Goal: Information Seeking & Learning: Learn about a topic

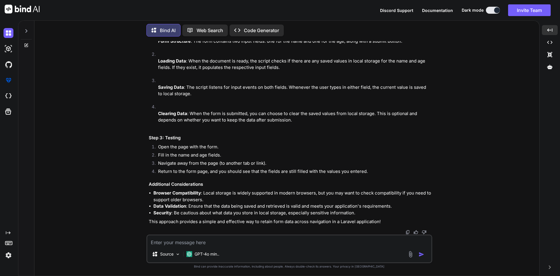
scroll to position [1041, 0]
drag, startPoint x: 172, startPoint y: 140, endPoint x: 211, endPoint y: 83, distance: 68.8
copy span "$( document ). ready ( function ( ) { // Load saved data from local storage if …"
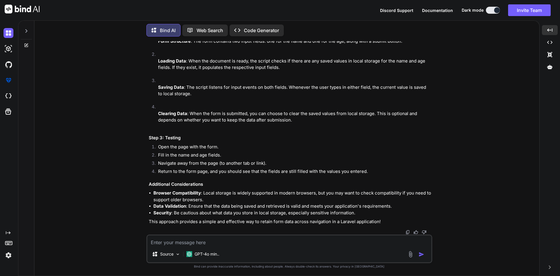
click at [426, 156] on li "Fill in the name and age fields." at bounding box center [293, 156] width 278 height 8
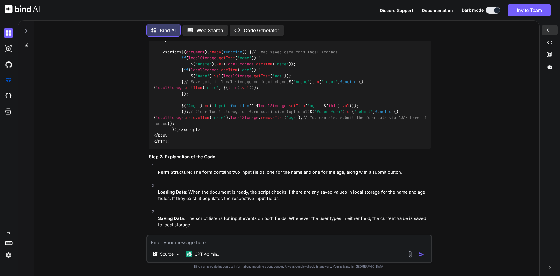
scroll to position [724, 0]
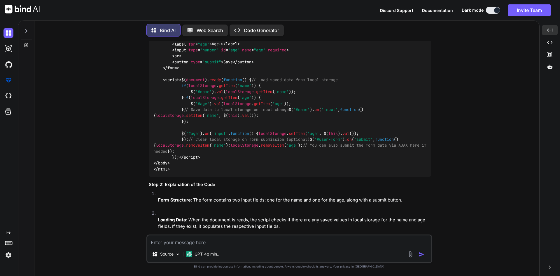
drag, startPoint x: 163, startPoint y: 175, endPoint x: 328, endPoint y: 172, distance: 164.9
click at [328, 172] on div "<!DOCTYPE html > < html lang = "en" > < head > < meta charset = "UTF-8" > < met…" at bounding box center [290, 68] width 282 height 218
click at [320, 177] on div "<!DOCTYPE html > < html lang = "en" > < head > < meta charset = "UTF-8" > < met…" at bounding box center [290, 68] width 282 height 218
drag, startPoint x: 164, startPoint y: 175, endPoint x: 336, endPoint y: 175, distance: 171.9
click at [336, 175] on div "<!DOCTYPE html > < html lang = "en" > < head > < meta charset = "UTF-8" > < met…" at bounding box center [290, 68] width 282 height 218
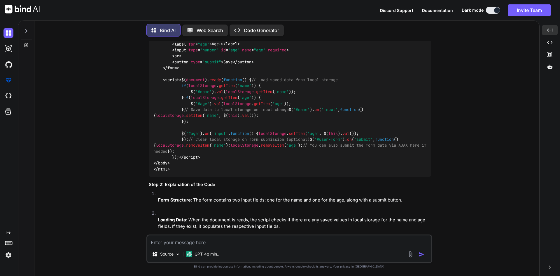
copy code "< script src = "[URL][DOMAIN_NAME]" > </ script >"
click at [336, 175] on div "<!DOCTYPE html > < html lang = "en" > < head > < meta charset = "UTF-8" > < met…" at bounding box center [290, 68] width 282 height 218
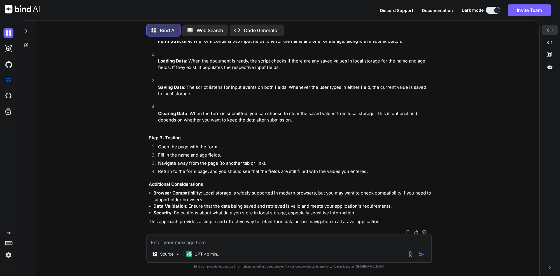
scroll to position [1016, 0]
click at [212, 243] on textarea at bounding box center [289, 240] width 284 height 11
paste textarea "createBill:450 Uncaught ReferenceError: $ is not defined"
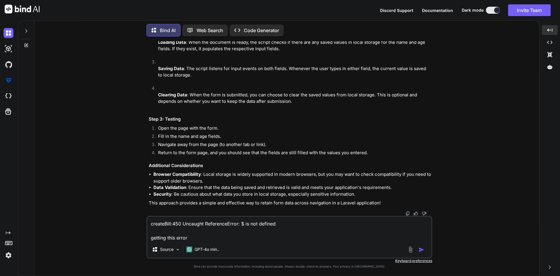
type textarea "createBill:450 Uncaught ReferenceError: $ is not defined getting this error"
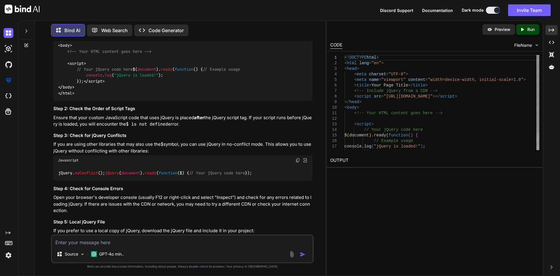
scroll to position [1248, 0]
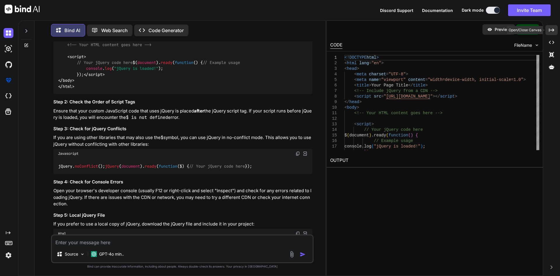
click at [554, 28] on icon "Created with Pixso." at bounding box center [551, 29] width 5 height 5
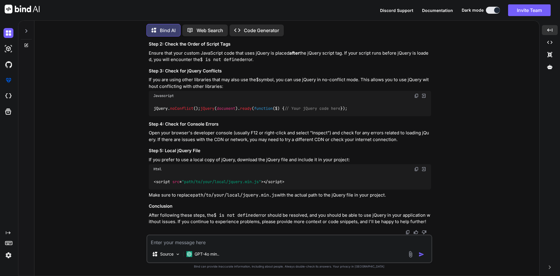
scroll to position [1387, 0]
drag, startPoint x: 162, startPoint y: 125, endPoint x: 331, endPoint y: 123, distance: 168.7
copy code "< script src = "[URL][DOMAIN_NAME]" > </ script >"
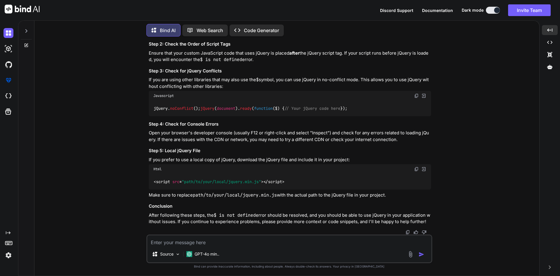
scroll to position [1578, 0]
click at [296, 182] on div "< script src = "path/to/your/local/jquery.min.js" > </ script >" at bounding box center [290, 181] width 282 height 15
click at [199, 238] on textarea at bounding box center [289, 240] width 284 height 11
paste textarea "//Auto save $(document).ready(function() { // Load saved data from local storag…"
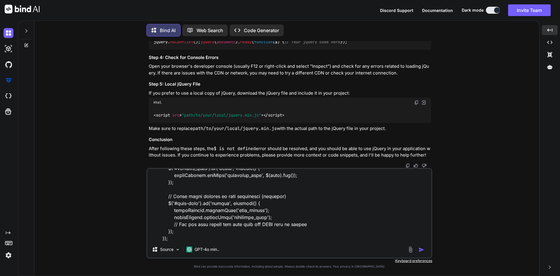
scroll to position [134, 0]
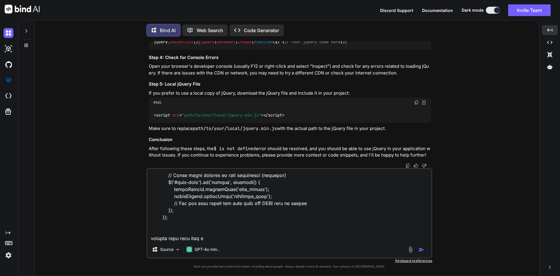
type textarea "//Auto save $(document).ready(function() { // Load saved data from local storag…"
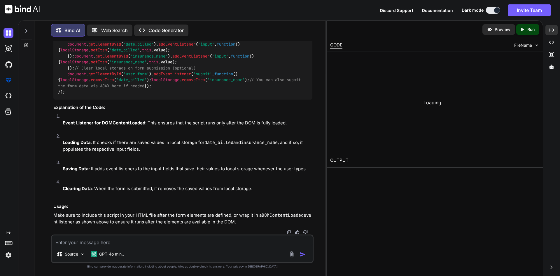
scroll to position [1878, 0]
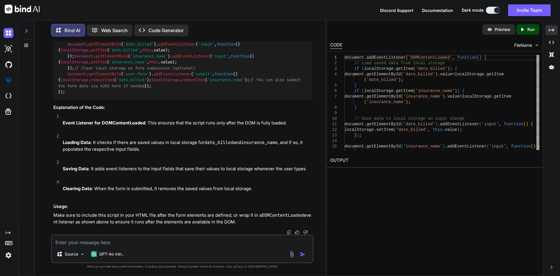
drag, startPoint x: 163, startPoint y: 74, endPoint x: 162, endPoint y: 196, distance: 122.9
click at [162, 100] on div "document . addEventListener ( 'DOMContentLoaded' , function ( ) { // Load saved…" at bounding box center [182, 50] width 259 height 99
click at [553, 29] on icon at bounding box center [551, 29] width 5 height 3
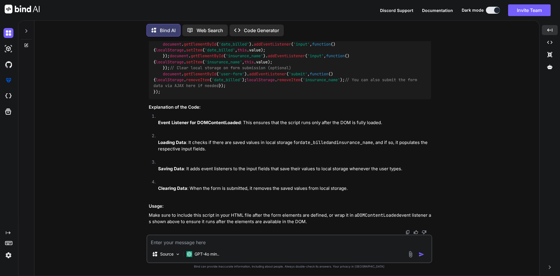
drag, startPoint x: 163, startPoint y: 74, endPoint x: 180, endPoint y: 196, distance: 123.1
click at [180, 100] on div "document . addEventListener ( 'DOMContentLoaded' , function ( ) { // Load saved…" at bounding box center [290, 50] width 282 height 99
copy code "if ( localStorage . getItem ( 'date_billed' )) { document . getElementById ( 'd…"
click at [182, 100] on div "document . addEventListener ( 'DOMContentLoaded' , function ( ) { // Load saved…" at bounding box center [290, 50] width 282 height 99
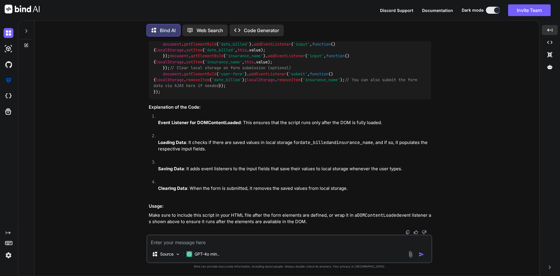
drag, startPoint x: 163, startPoint y: 73, endPoint x: 170, endPoint y: 196, distance: 123.0
click at [170, 95] on code "document . addEventListener ( 'DOMContentLoaded' , function ( ) { // Load saved…" at bounding box center [287, 49] width 266 height 89
copy code "if ( localStorage . getItem ( 'date_billed' )) { document . getElementById ( 'd…"
click at [216, 100] on div "document . addEventListener ( 'DOMContentLoaded' , function ( ) { // Load saved…" at bounding box center [290, 50] width 282 height 99
